Goal: Check status: Check status

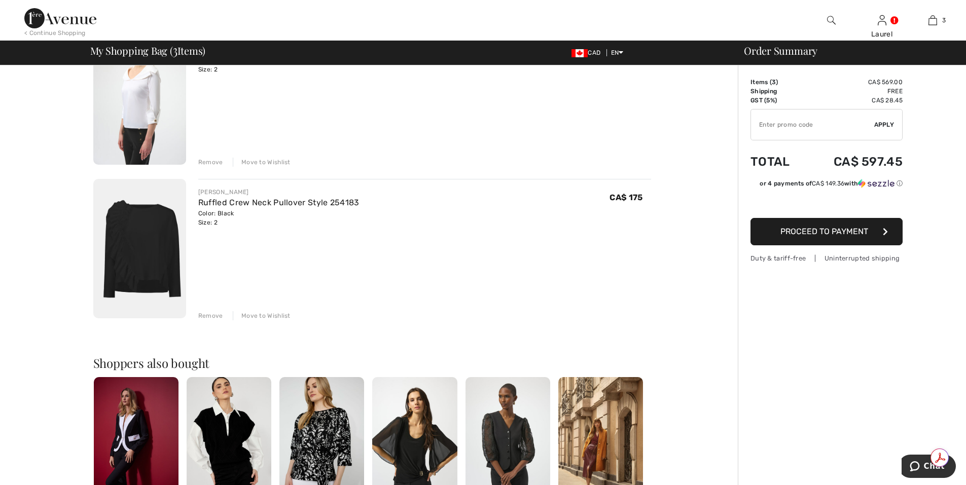
scroll to position [203, 0]
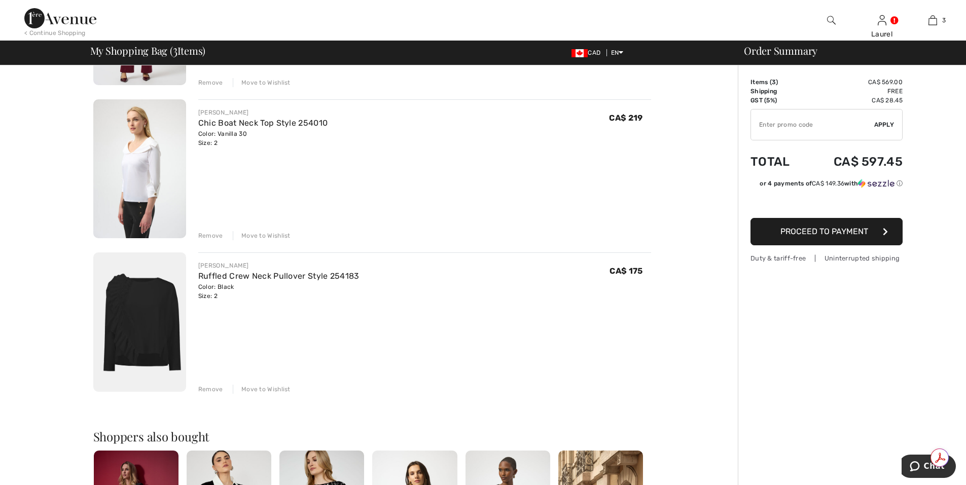
click at [813, 233] on span "Proceed to Payment" at bounding box center [824, 232] width 88 height 10
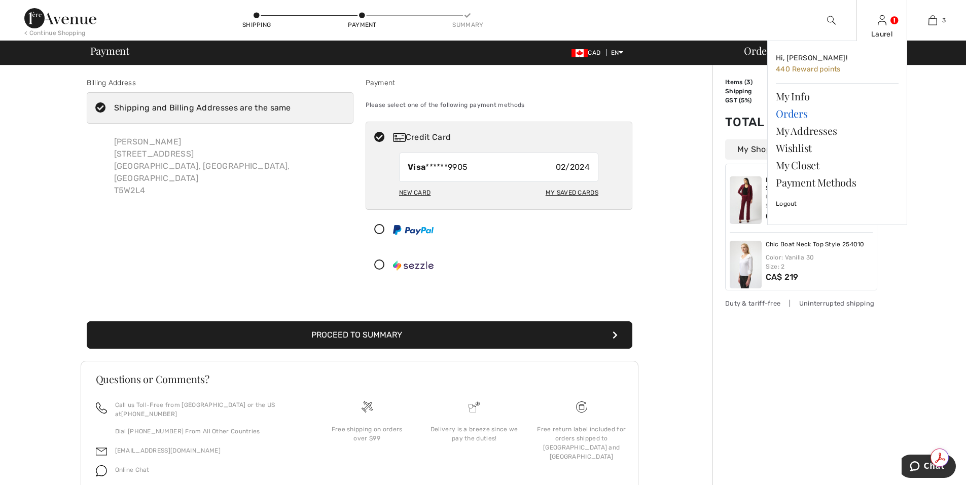
click at [781, 114] on link "Orders" at bounding box center [837, 113] width 123 height 17
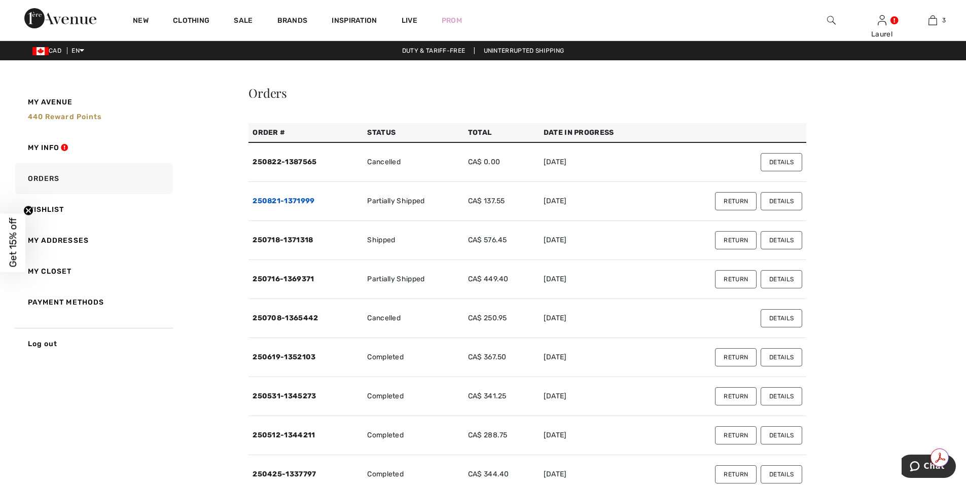
click at [312, 203] on link "250821-1371999" at bounding box center [284, 201] width 62 height 9
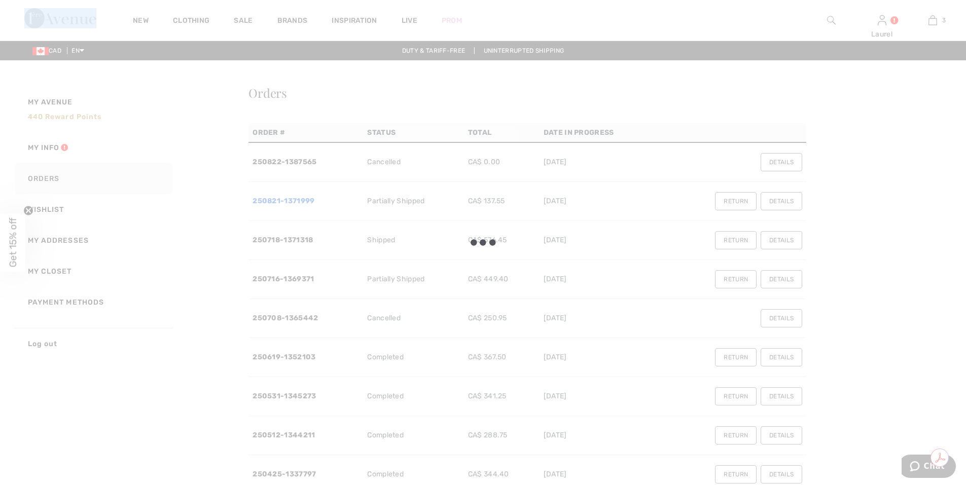
click at [312, 203] on div at bounding box center [483, 242] width 966 height 485
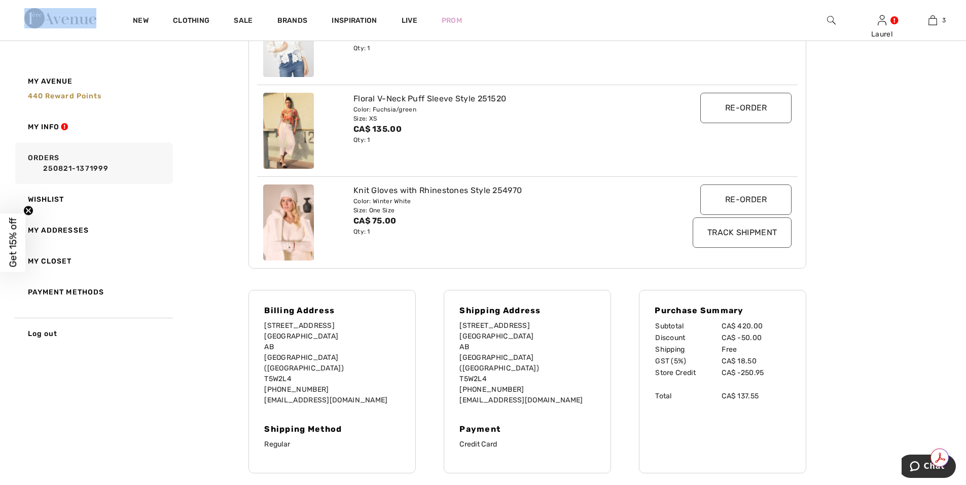
scroll to position [254, 0]
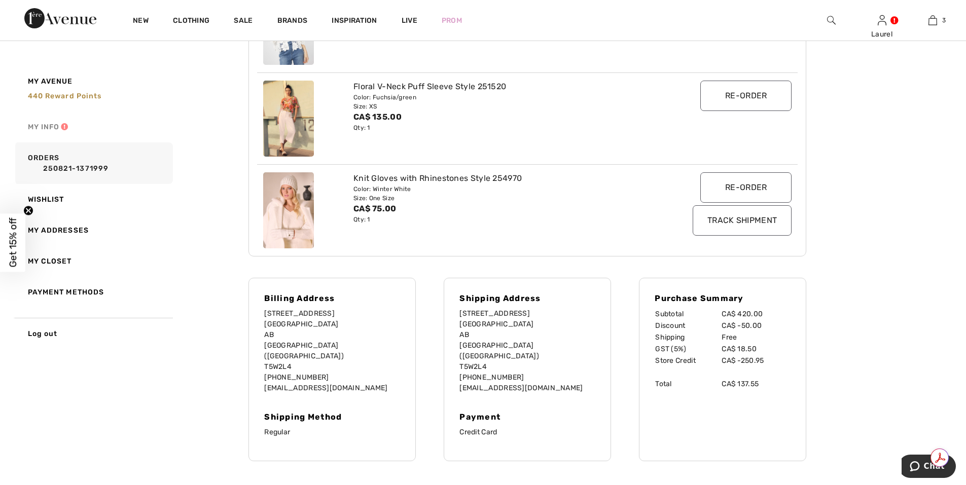
click at [63, 129] on link "My Info" at bounding box center [93, 127] width 160 height 31
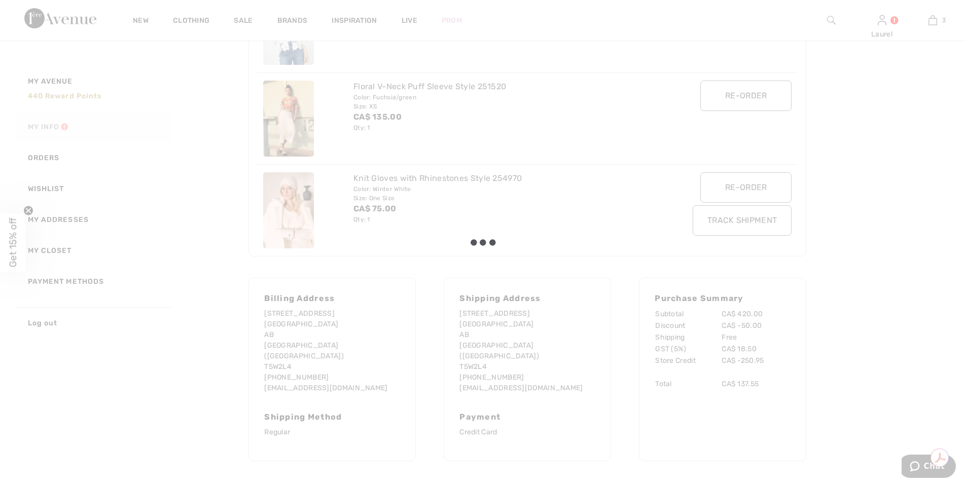
scroll to position [24, 0]
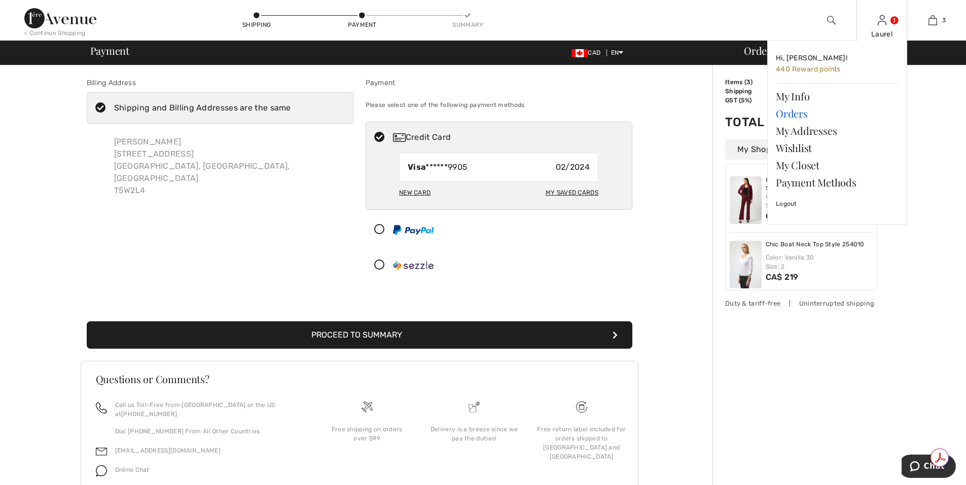
click at [804, 115] on link "Orders" at bounding box center [837, 113] width 123 height 17
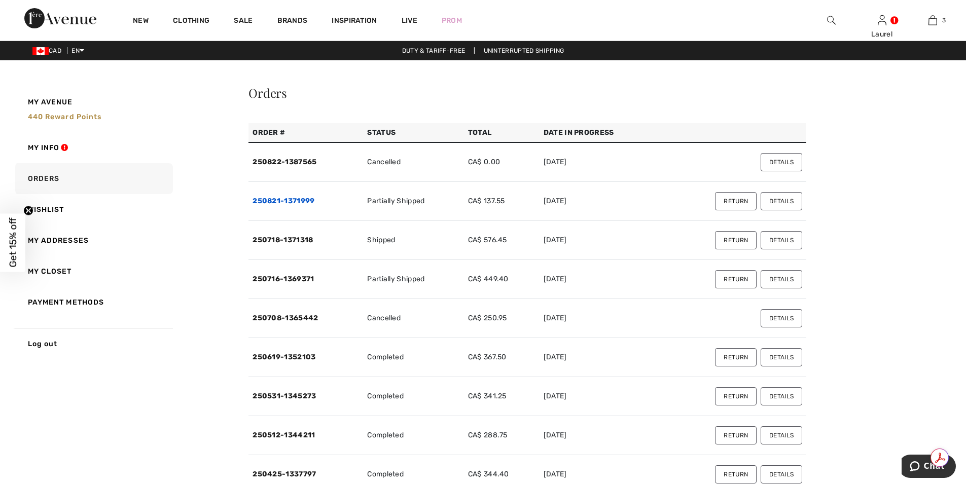
click at [277, 204] on link "250821-1371999" at bounding box center [284, 201] width 62 height 9
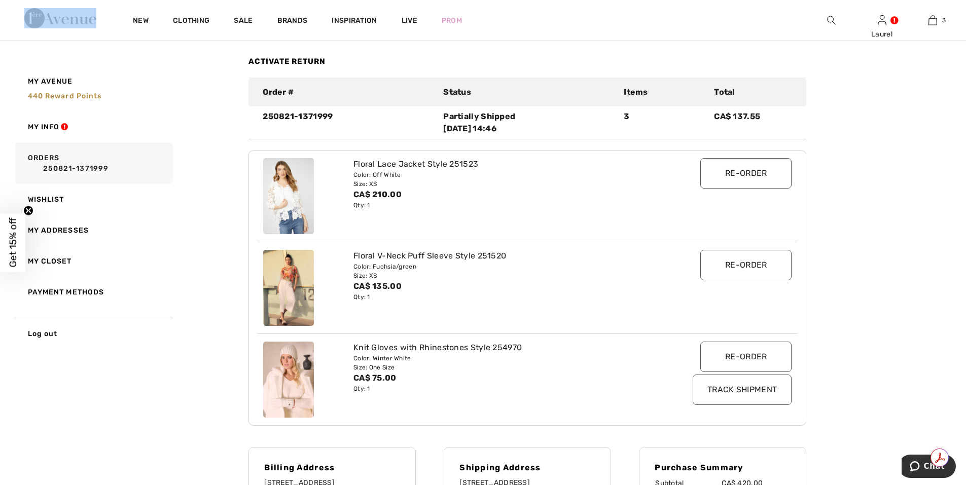
scroll to position [51, 0]
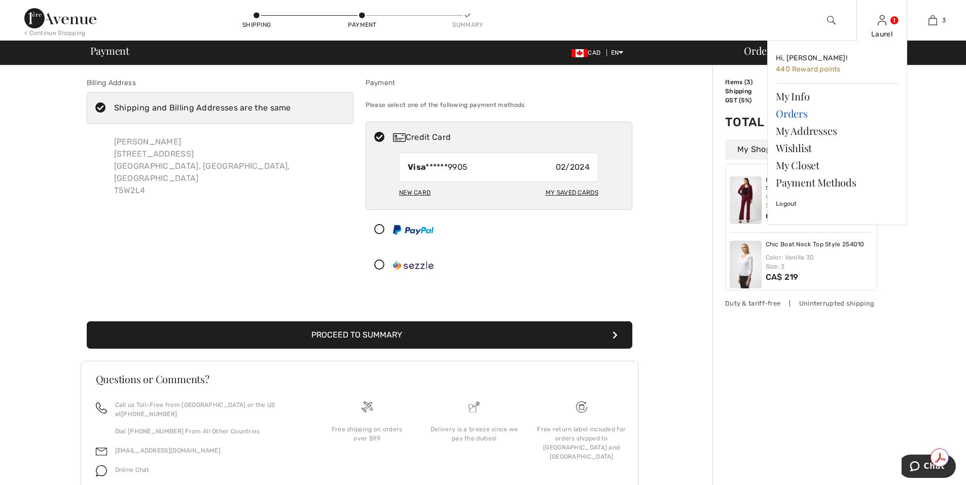
click at [791, 120] on link "Orders" at bounding box center [837, 113] width 123 height 17
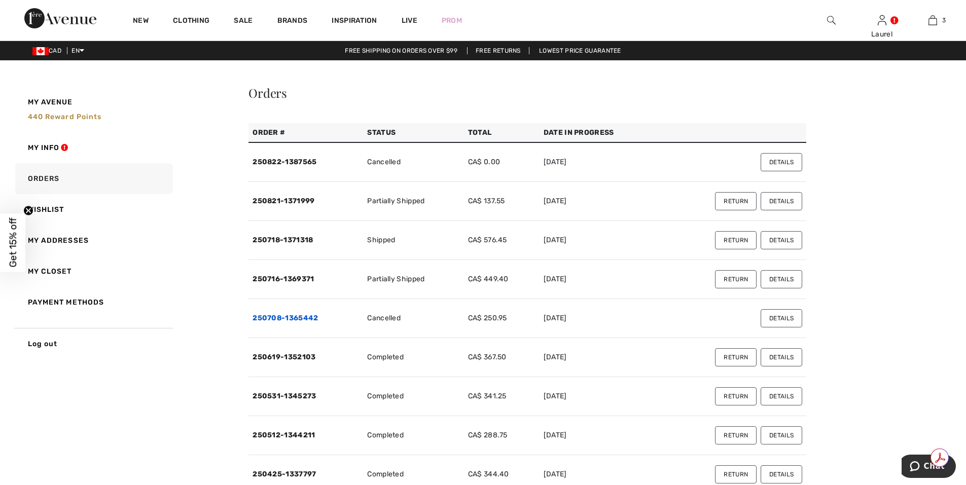
click at [298, 320] on link "250708-1365442" at bounding box center [285, 318] width 65 height 9
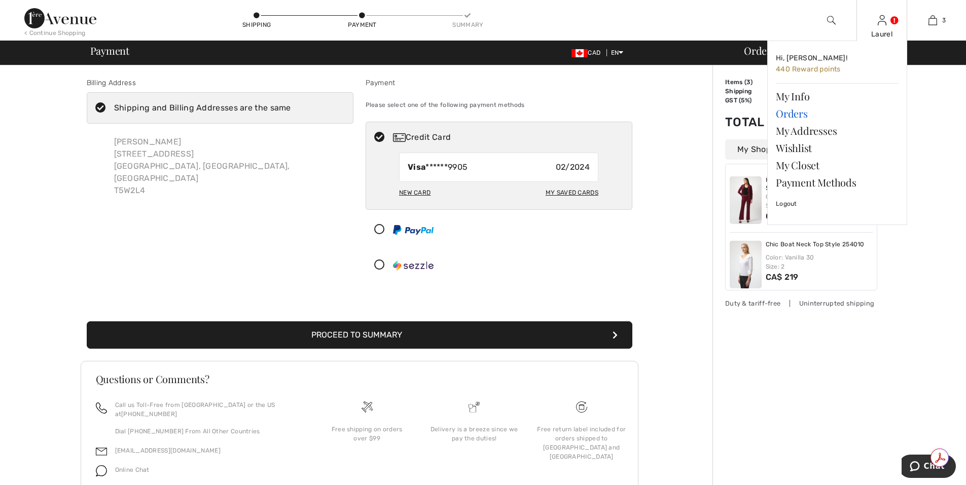
click at [785, 113] on link "Orders" at bounding box center [837, 113] width 123 height 17
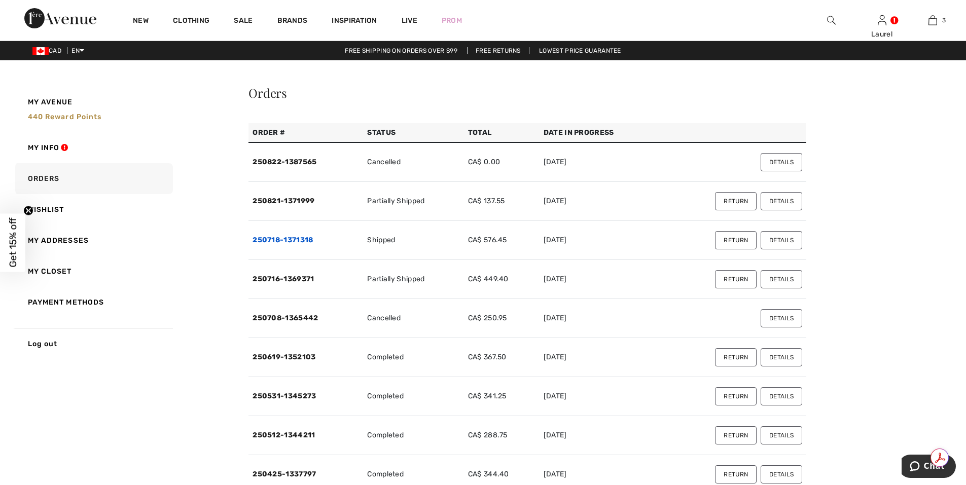
click at [303, 242] on link "250718-1371318" at bounding box center [283, 240] width 60 height 9
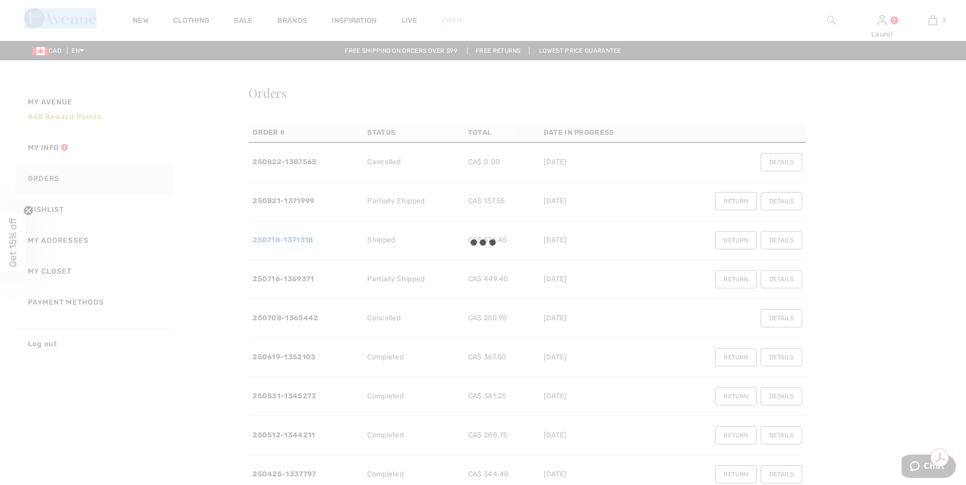
click at [303, 242] on div at bounding box center [483, 242] width 966 height 485
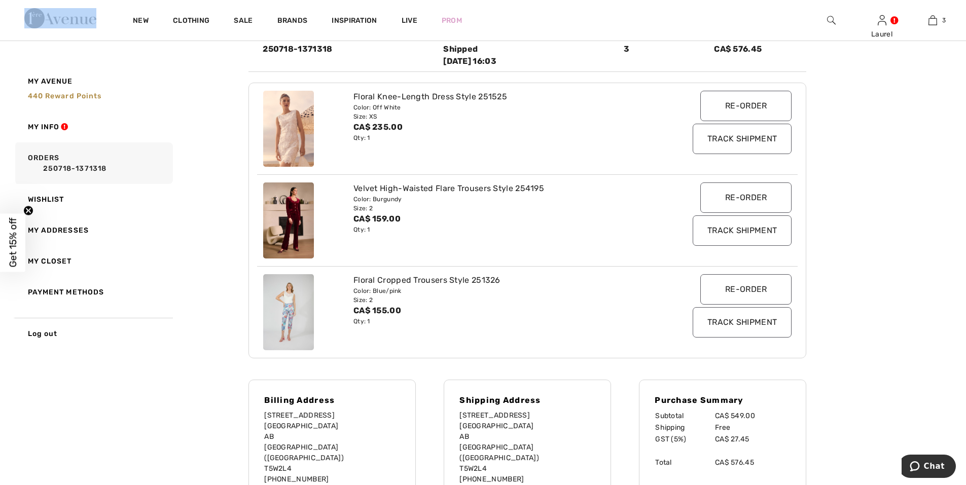
scroll to position [152, 0]
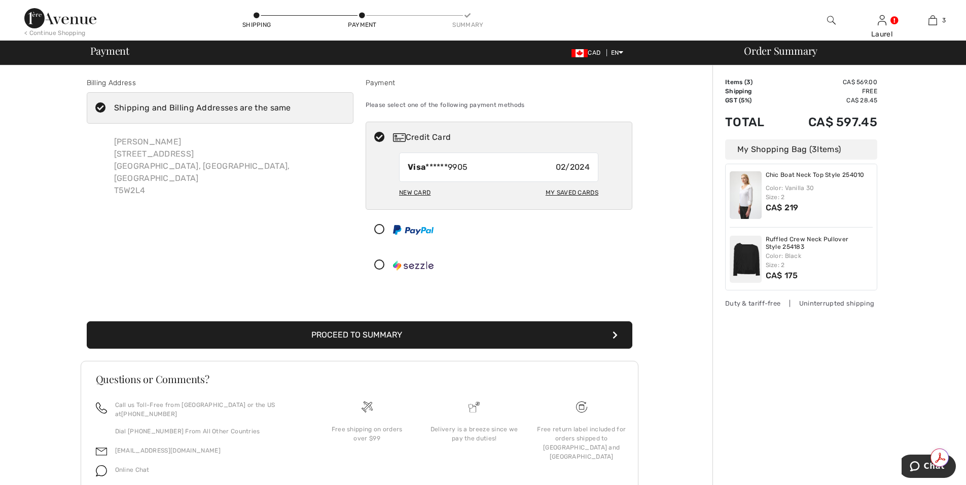
scroll to position [71, 0]
click at [746, 263] on img at bounding box center [746, 258] width 32 height 48
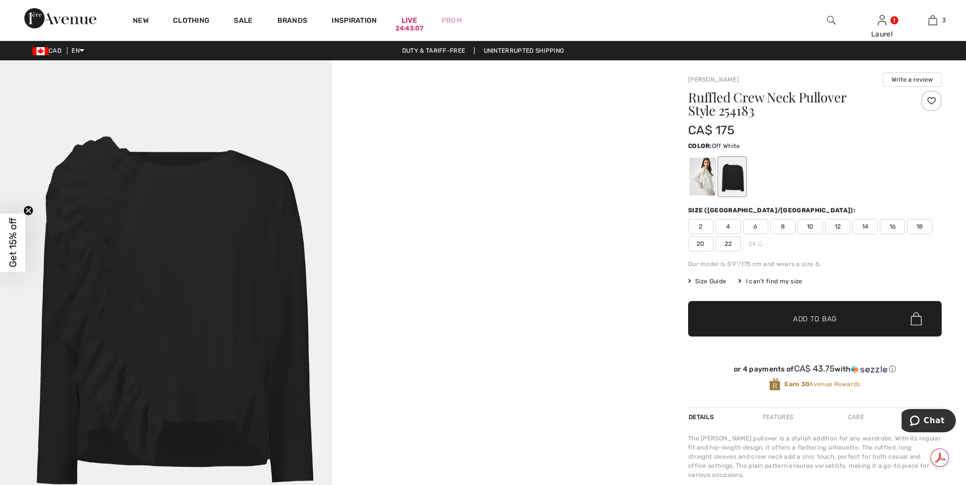
click at [707, 181] on div at bounding box center [703, 177] width 26 height 38
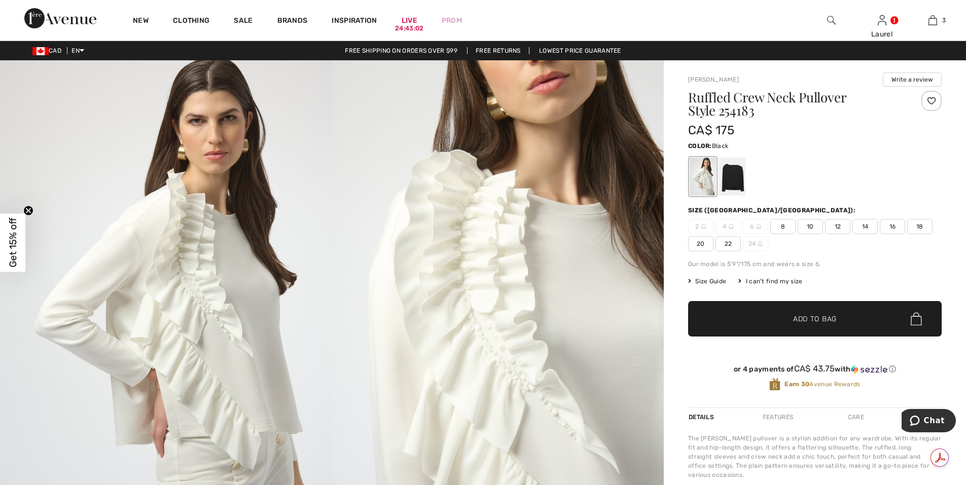
click at [724, 178] on div at bounding box center [732, 177] width 26 height 38
